Goal: Task Accomplishment & Management: Complete application form

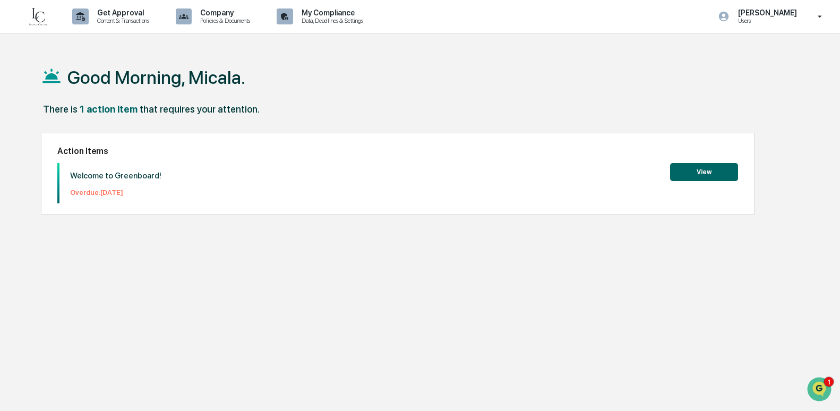
click at [690, 168] on button "View" at bounding box center [704, 172] width 68 height 18
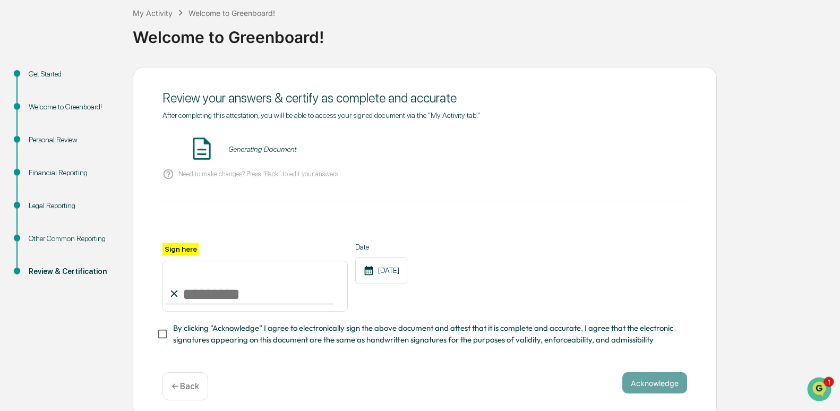
scroll to position [70, 0]
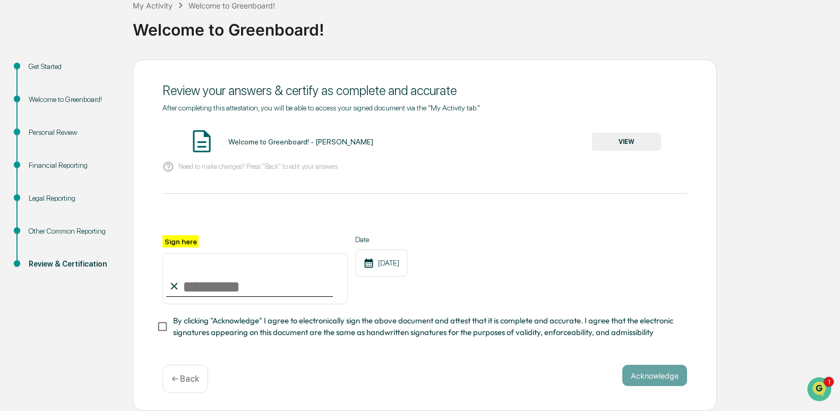
drag, startPoint x: 188, startPoint y: 271, endPoint x: 187, endPoint y: 277, distance: 6.1
click at [187, 277] on input "Sign here" at bounding box center [254, 278] width 185 height 51
type input "**********"
click at [676, 377] on button "Acknowledge" at bounding box center [654, 375] width 65 height 21
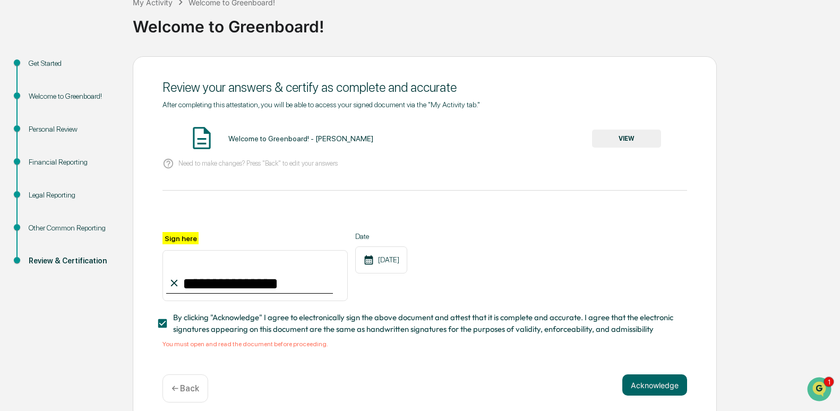
scroll to position [83, 0]
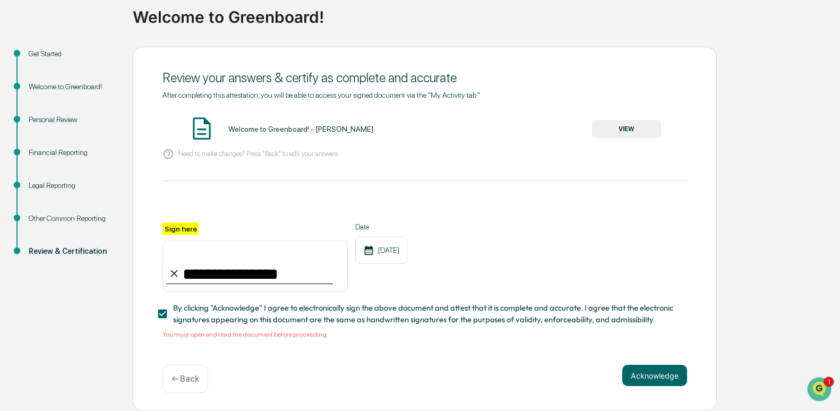
click at [343, 125] on div "Welcome to Greenboard! - Micala Patschke" at bounding box center [300, 129] width 145 height 8
click at [635, 128] on button "VIEW" at bounding box center [626, 129] width 69 height 18
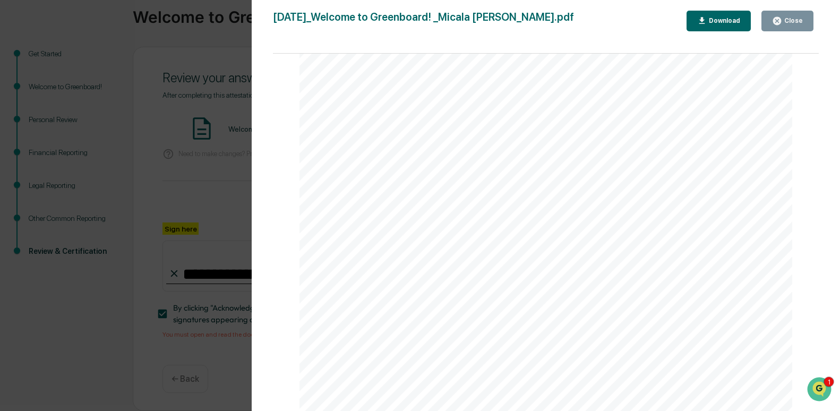
scroll to position [6215, 0]
click at [805, 16] on button "Close" at bounding box center [787, 21] width 52 height 21
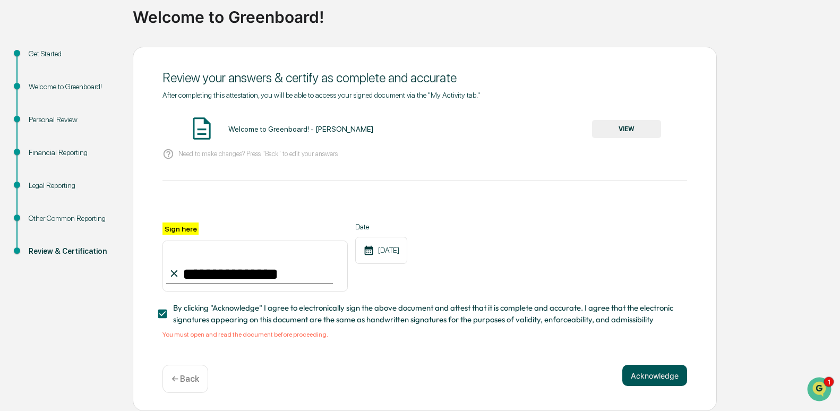
click at [664, 367] on button "Acknowledge" at bounding box center [654, 375] width 65 height 21
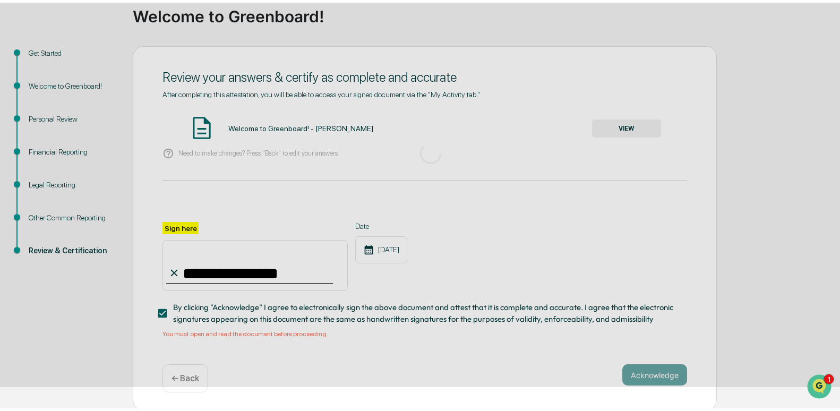
scroll to position [17, 0]
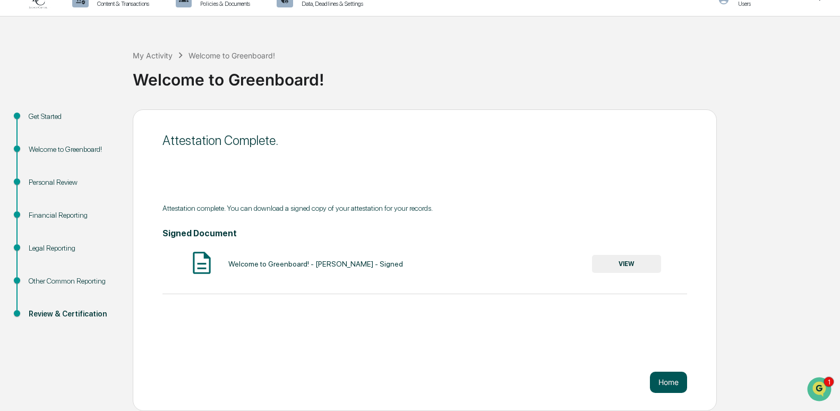
click at [662, 380] on button "Home" at bounding box center [668, 382] width 37 height 21
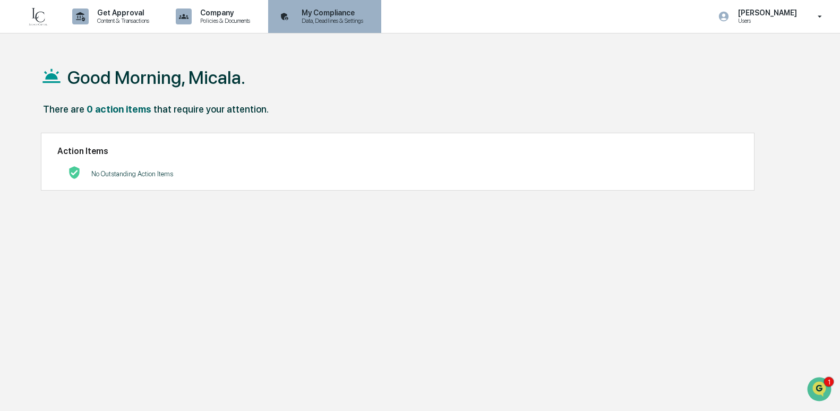
click at [341, 20] on p "Data, Deadlines & Settings" at bounding box center [330, 20] width 75 height 7
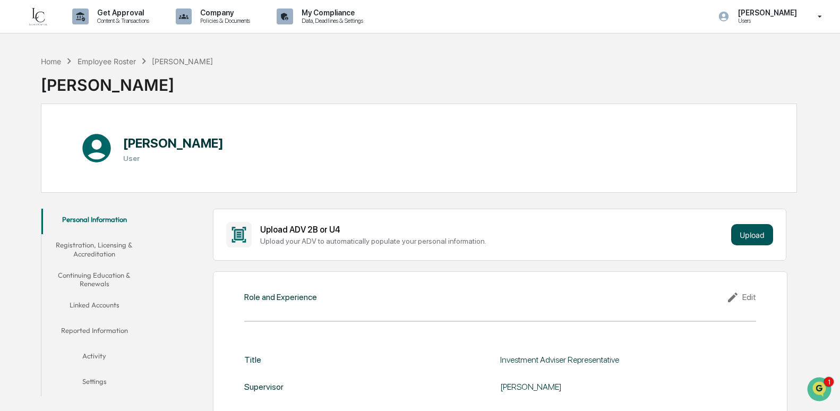
click at [743, 231] on button "Upload" at bounding box center [752, 234] width 42 height 21
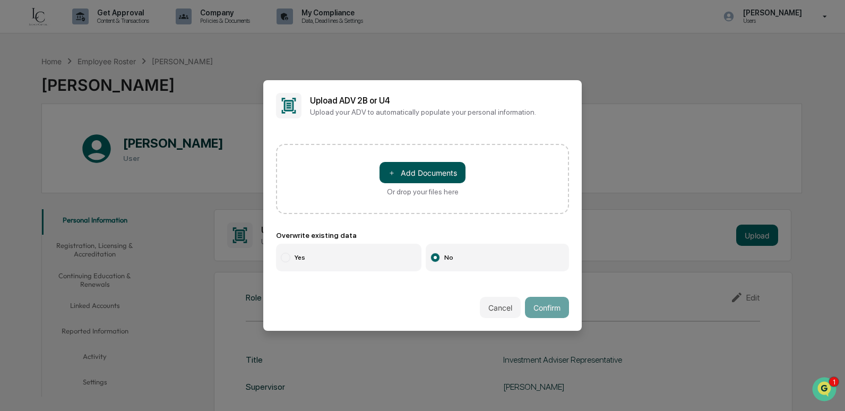
click at [407, 174] on button "＋ Add Documents" at bounding box center [423, 172] width 86 height 21
click at [443, 169] on button "＋ Add Documents" at bounding box center [423, 172] width 86 height 21
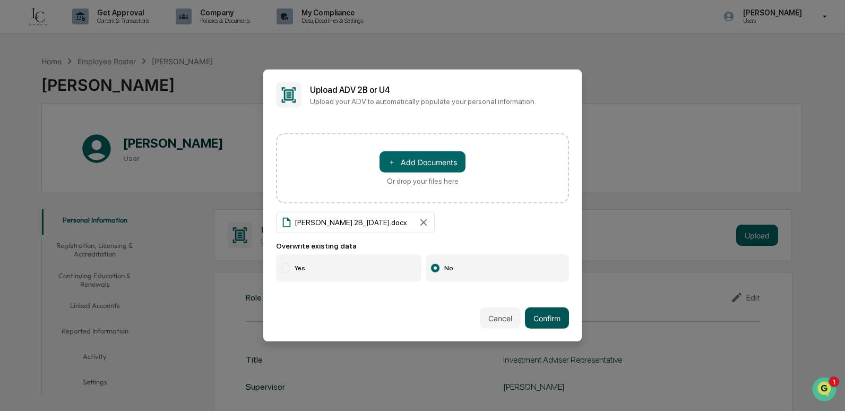
click at [545, 319] on button "Confirm" at bounding box center [547, 317] width 44 height 21
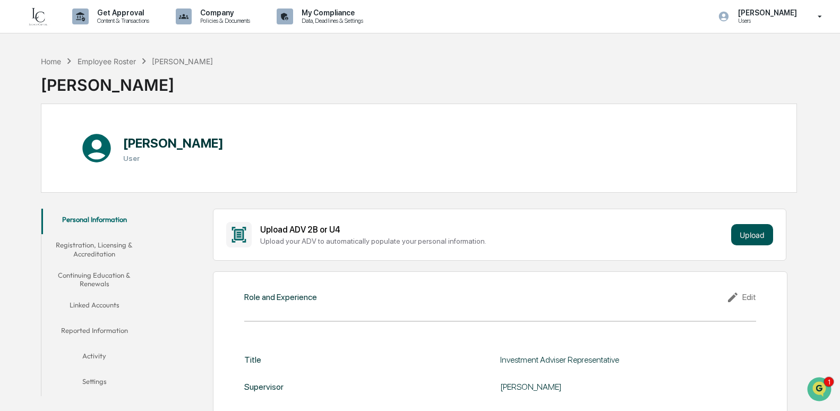
click at [756, 233] on button "Upload" at bounding box center [752, 234] width 42 height 21
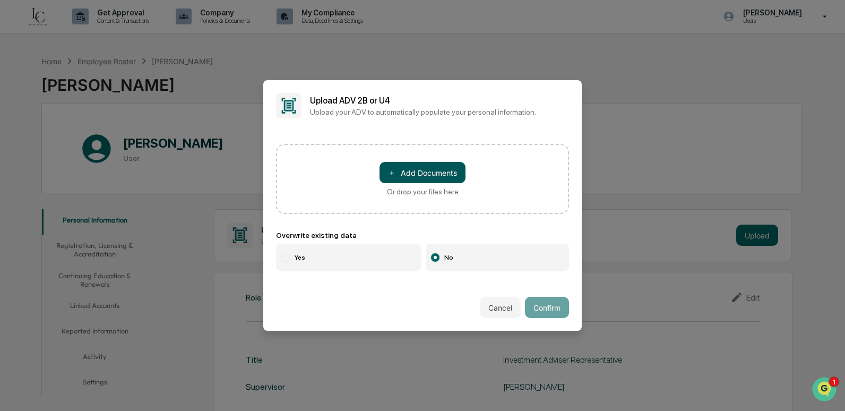
click at [410, 178] on button "＋ Add Documents" at bounding box center [423, 172] width 86 height 21
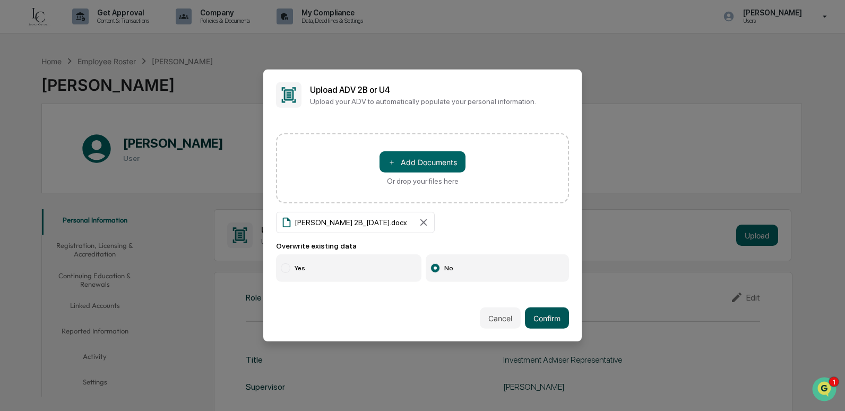
click at [556, 324] on button "Confirm" at bounding box center [547, 317] width 44 height 21
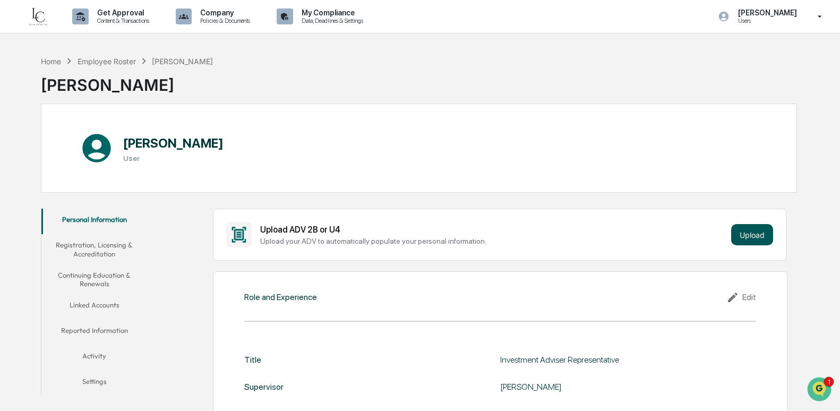
click at [747, 230] on button "Upload" at bounding box center [752, 234] width 42 height 21
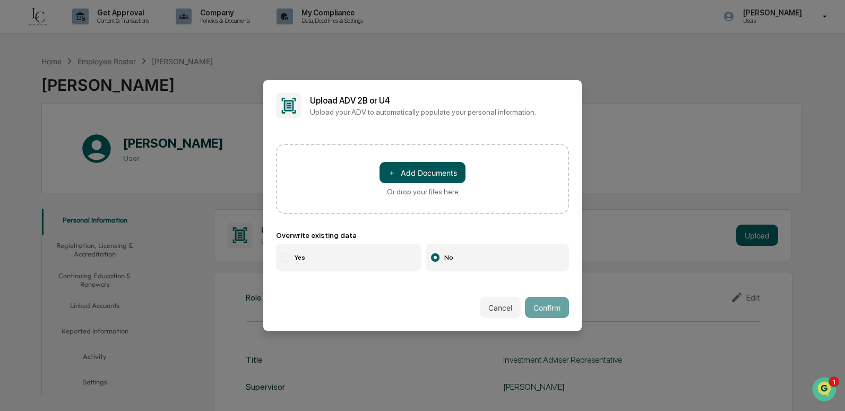
click at [426, 175] on button "＋ Add Documents" at bounding box center [423, 172] width 86 height 21
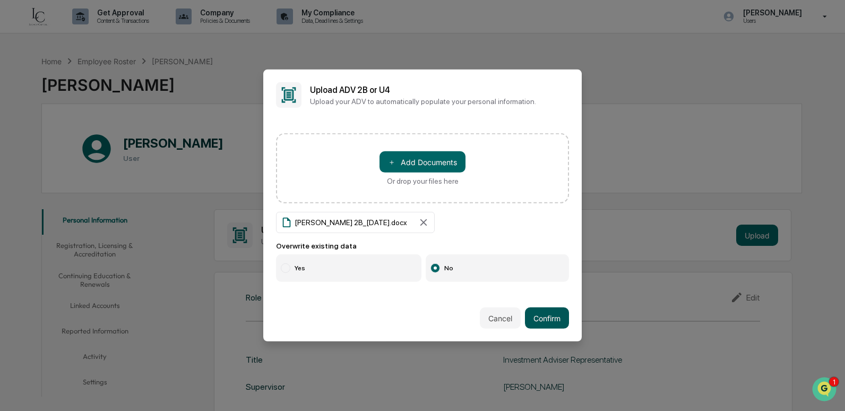
click at [557, 320] on button "Confirm" at bounding box center [547, 317] width 44 height 21
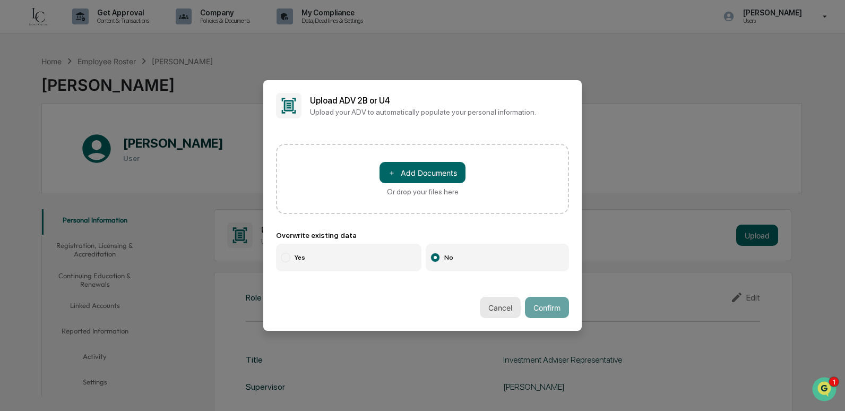
click at [506, 307] on button "Cancel" at bounding box center [500, 307] width 41 height 21
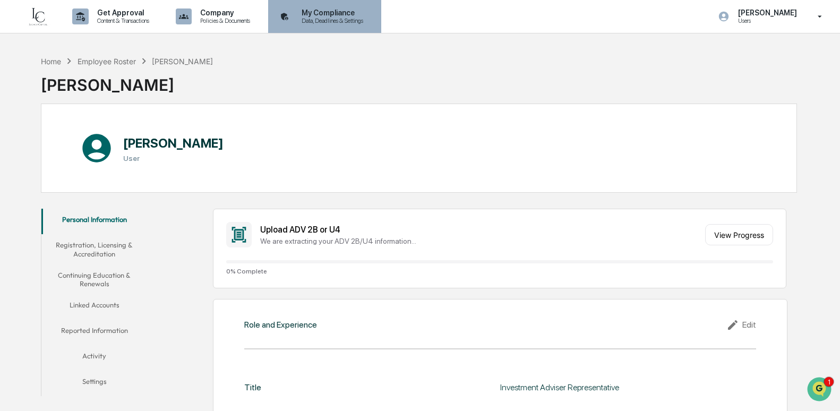
click at [329, 2] on div "My Compliance Data, Deadlines & Settings" at bounding box center [323, 16] width 102 height 33
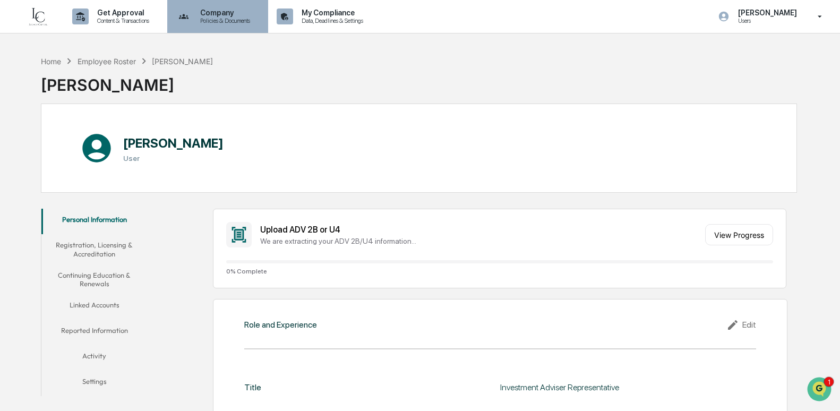
click at [206, 16] on p "Company" at bounding box center [224, 12] width 64 height 8
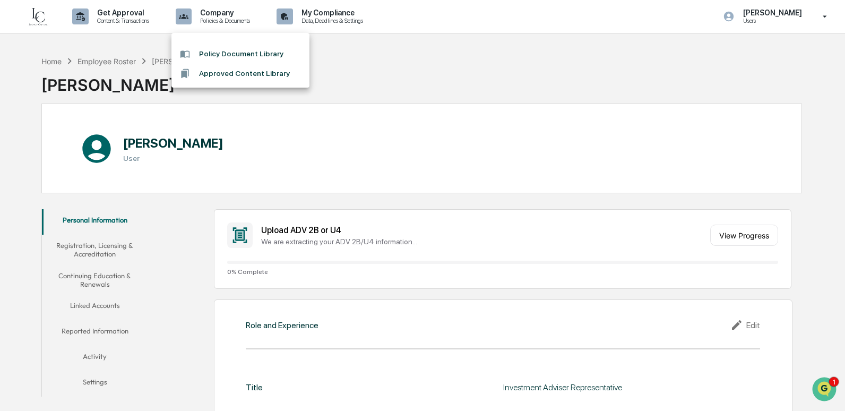
click at [147, 14] on div at bounding box center [422, 205] width 845 height 411
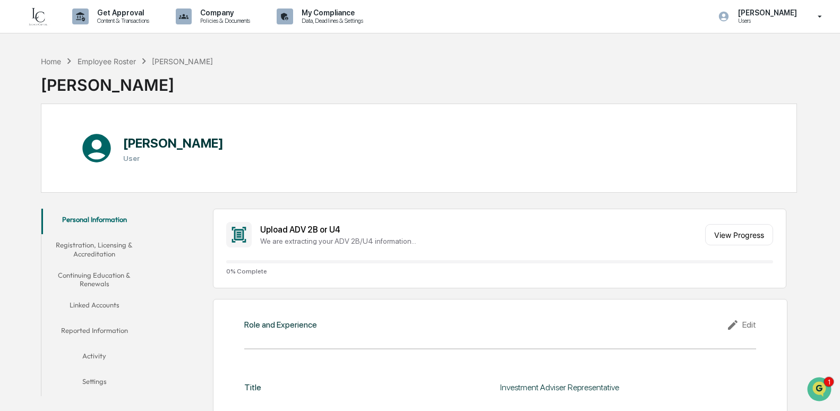
click at [126, 15] on p "Get Approval" at bounding box center [122, 12] width 66 height 8
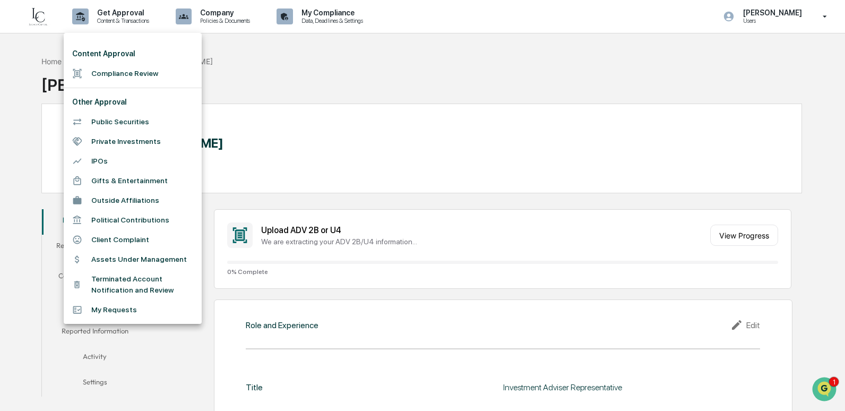
click at [406, 85] on div at bounding box center [422, 205] width 845 height 411
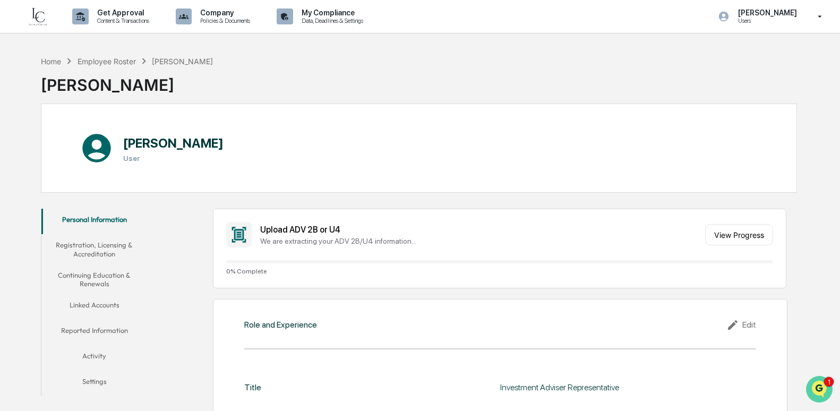
click at [825, 378] on button "Open customer support" at bounding box center [819, 389] width 27 height 27
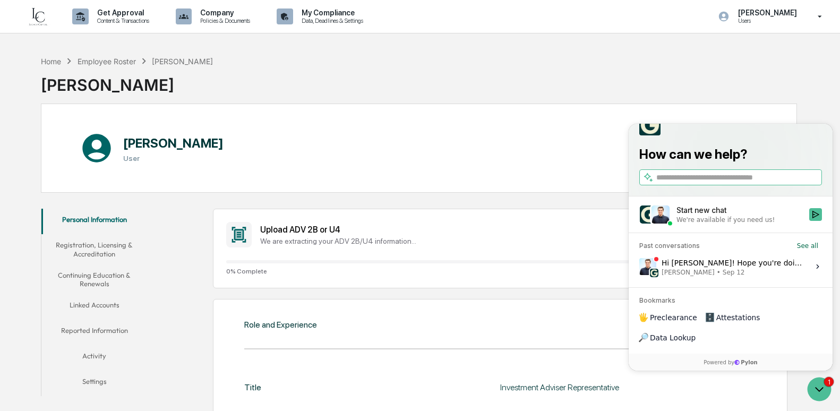
click at [711, 216] on div "Start new chat" at bounding box center [739, 210] width 126 height 11
click at [809, 221] on button "Start new chat We're available if you need us!" at bounding box center [815, 214] width 13 height 13
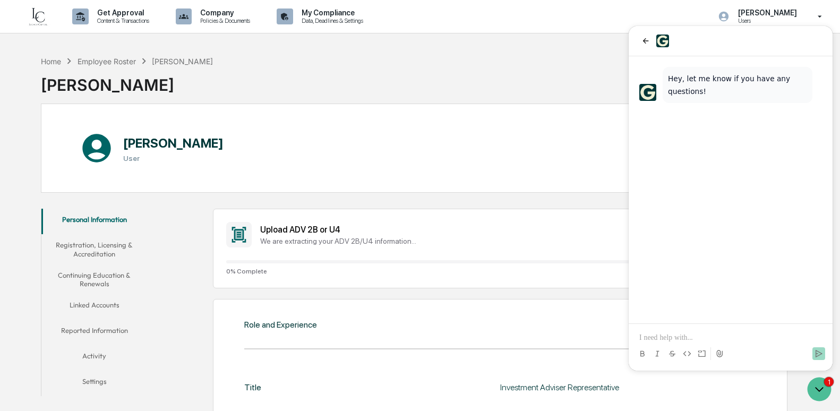
click at [668, 338] on p at bounding box center [730, 337] width 183 height 11
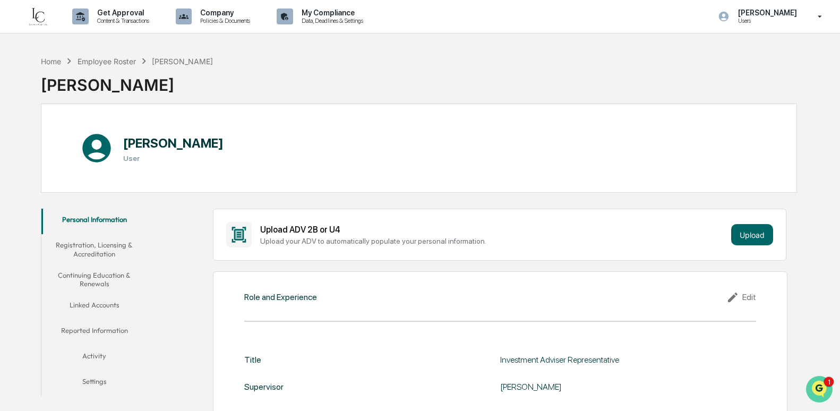
click at [813, 386] on img "Open customer support" at bounding box center [819, 388] width 27 height 21
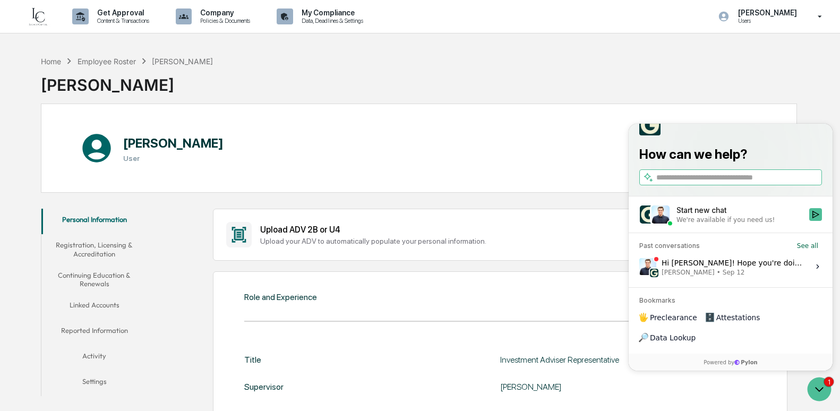
click at [734, 216] on div "Start new chat" at bounding box center [739, 210] width 126 height 11
click at [809, 221] on button "Start new chat We're available if you need us!" at bounding box center [815, 214] width 13 height 13
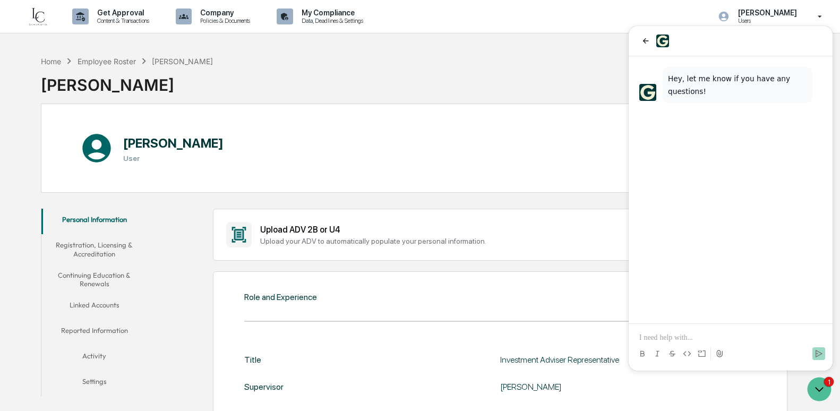
click at [671, 339] on p at bounding box center [730, 337] width 183 height 11
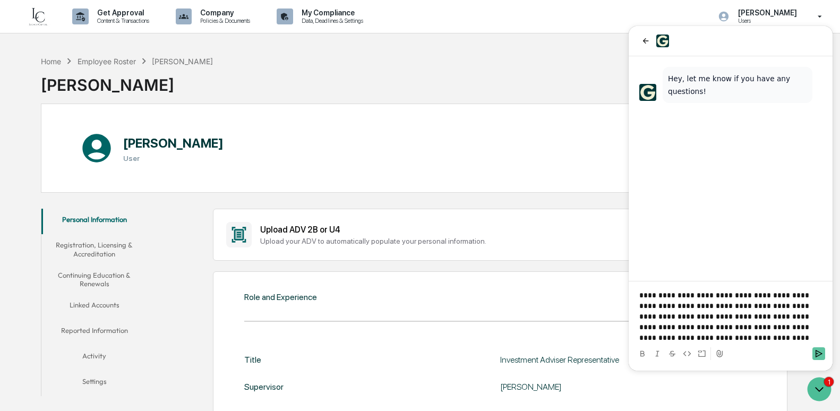
click at [817, 348] on button "Send" at bounding box center [818, 353] width 13 height 13
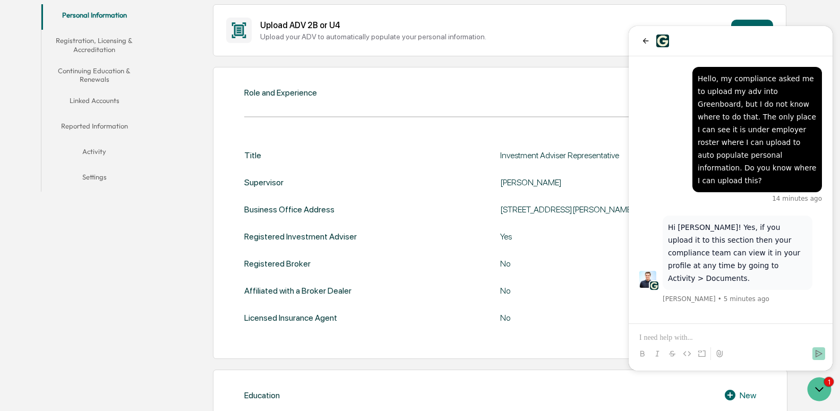
scroll to position [212, 0]
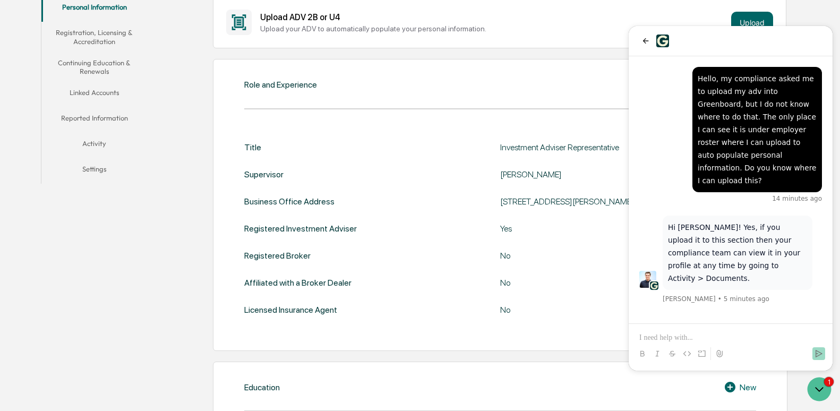
click at [95, 150] on button "Activity" at bounding box center [93, 145] width 105 height 25
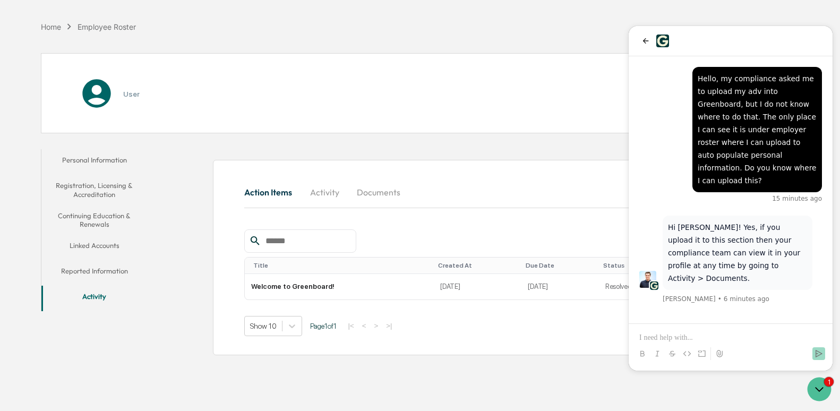
scroll to position [50, 0]
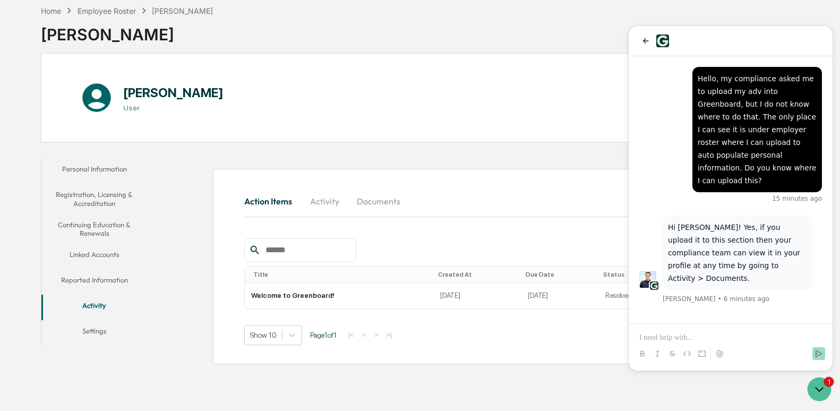
click at [383, 205] on button "Documents" at bounding box center [378, 200] width 61 height 25
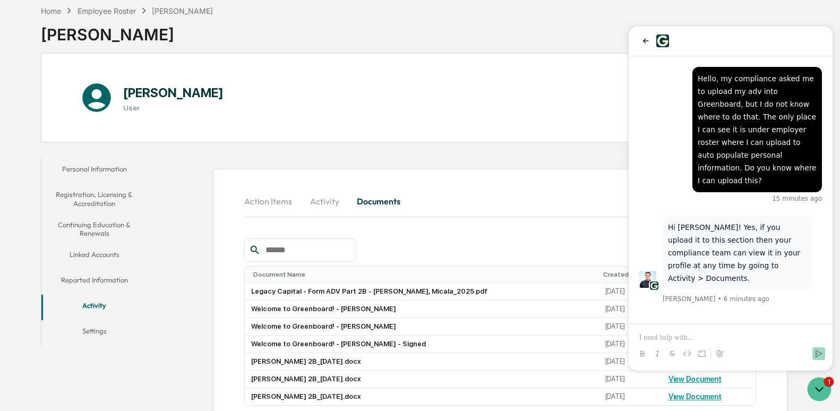
click at [479, 229] on div "Action Items Activity Documents Document Name Created At Legacy Capital - Form …" at bounding box center [499, 314] width 511 height 253
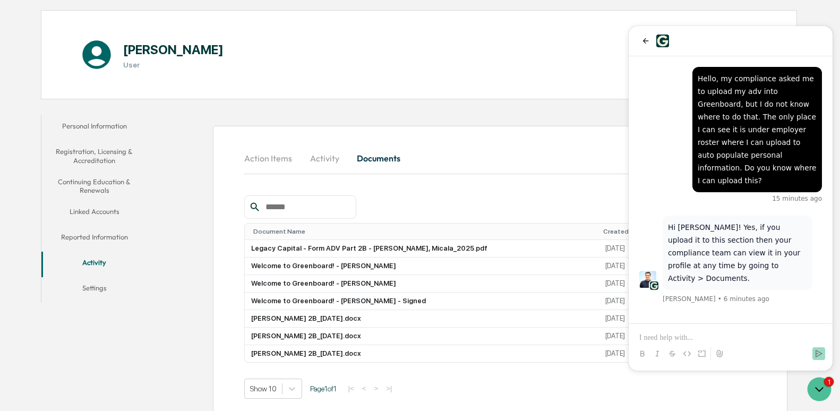
scroll to position [106, 0]
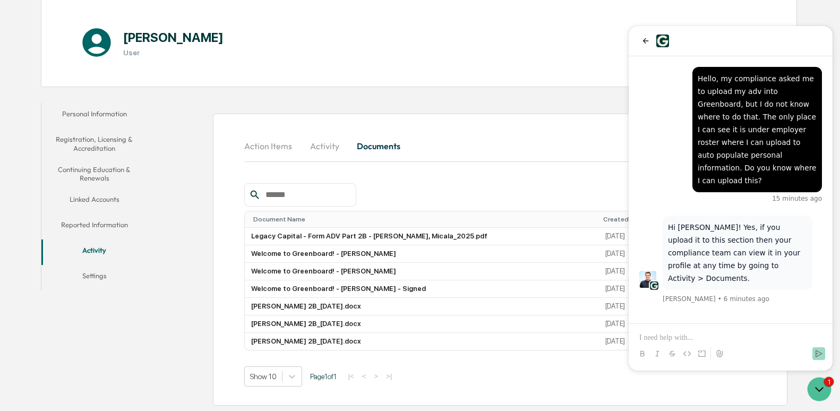
click at [651, 335] on p at bounding box center [730, 337] width 183 height 11
